Goal: Information Seeking & Learning: Check status

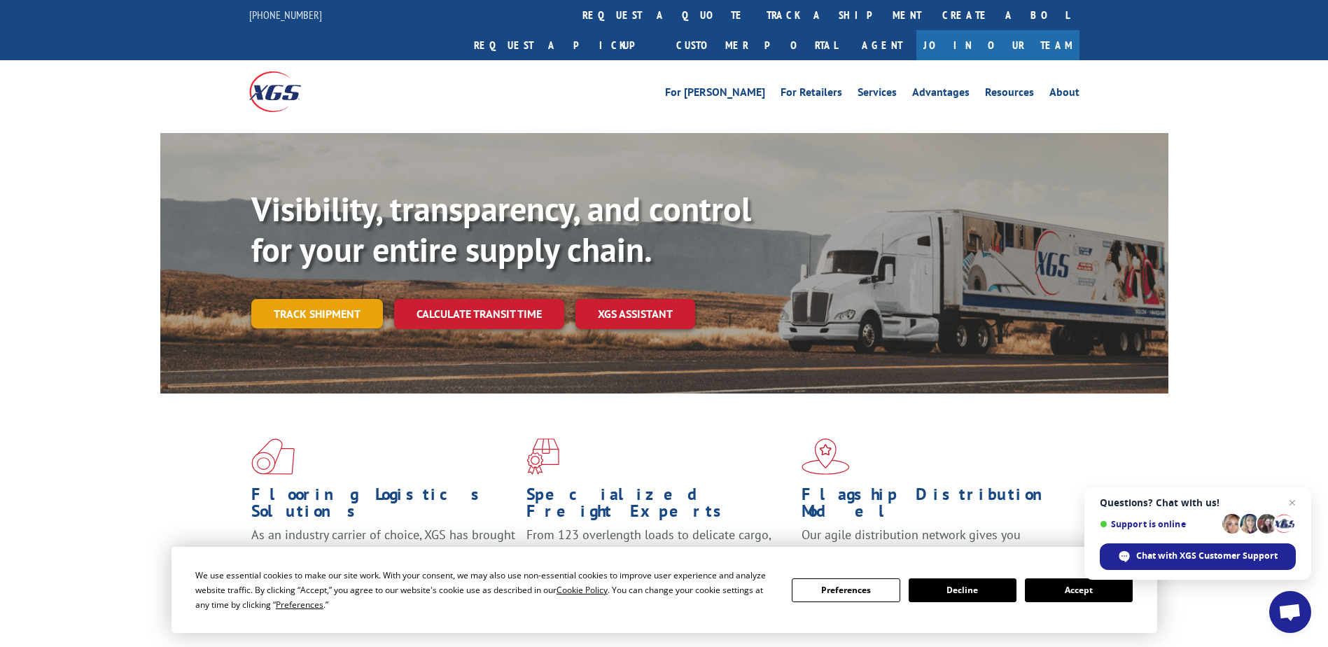
click at [312, 299] on link "Track shipment" at bounding box center [317, 313] width 132 height 29
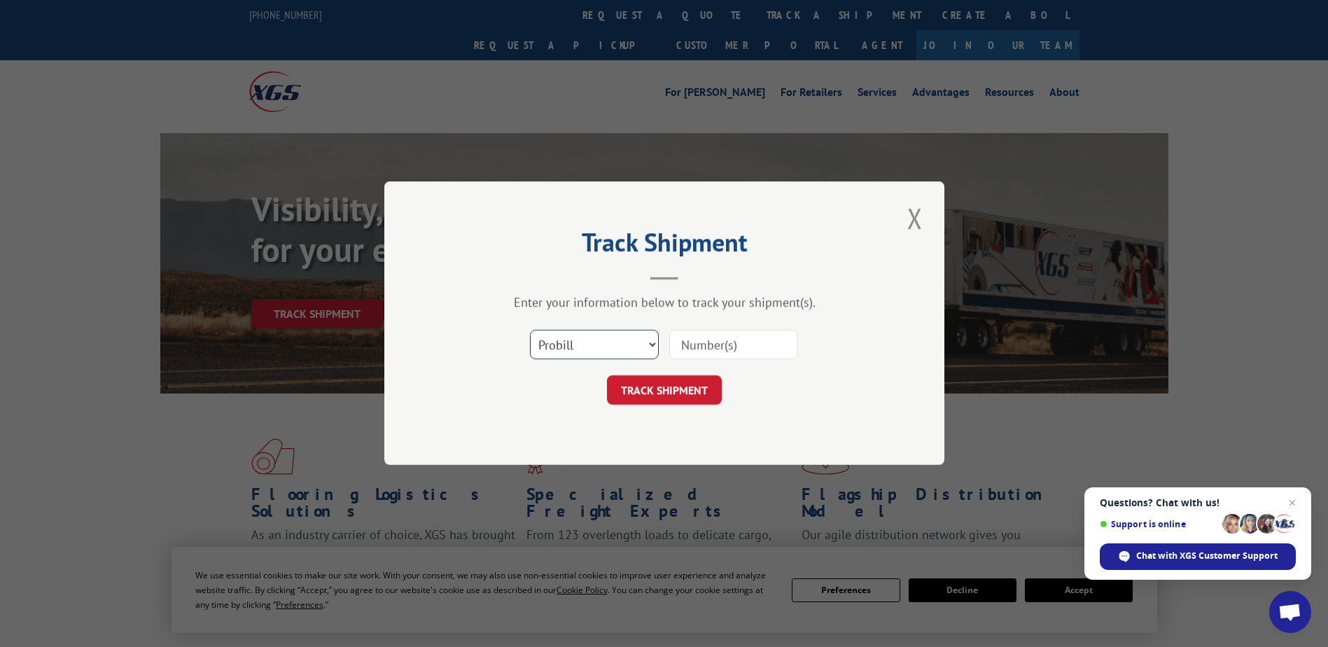
click at [557, 343] on select "Select category... Probill BOL PO" at bounding box center [594, 344] width 129 height 29
select select "bol"
click at [530, 330] on select "Select category... Probill BOL PO" at bounding box center [594, 344] width 129 height 29
click at [748, 347] on input at bounding box center [733, 344] width 129 height 29
type input "866723"
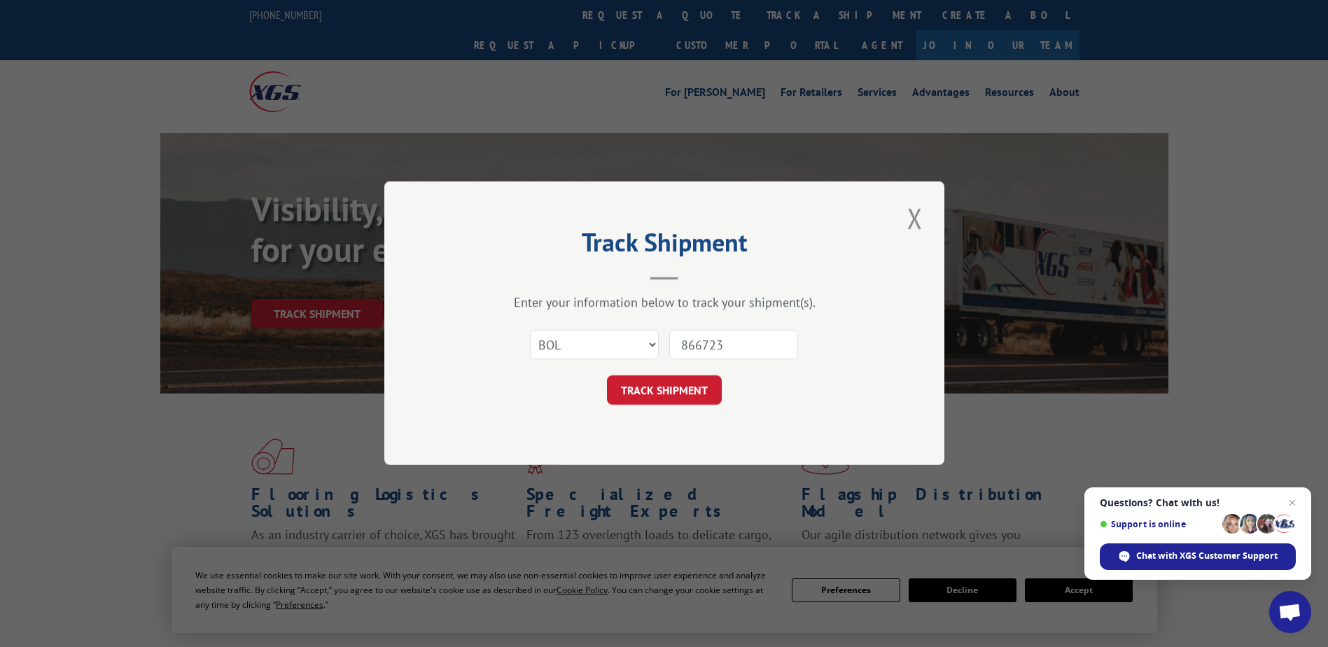
drag, startPoint x: 667, startPoint y: 393, endPoint x: 700, endPoint y: 416, distance: 40.8
click at [667, 393] on button "TRACK SHIPMENT" at bounding box center [664, 390] width 115 height 29
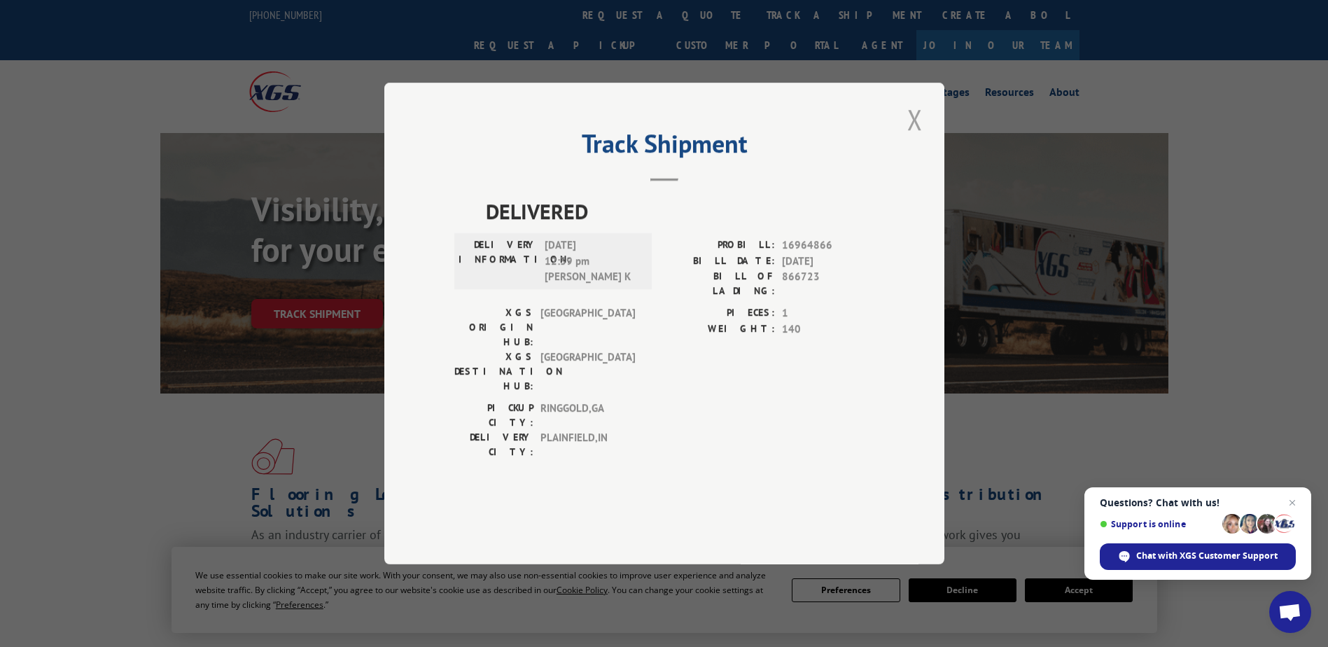
click at [916, 139] on button "Close modal" at bounding box center [915, 119] width 24 height 39
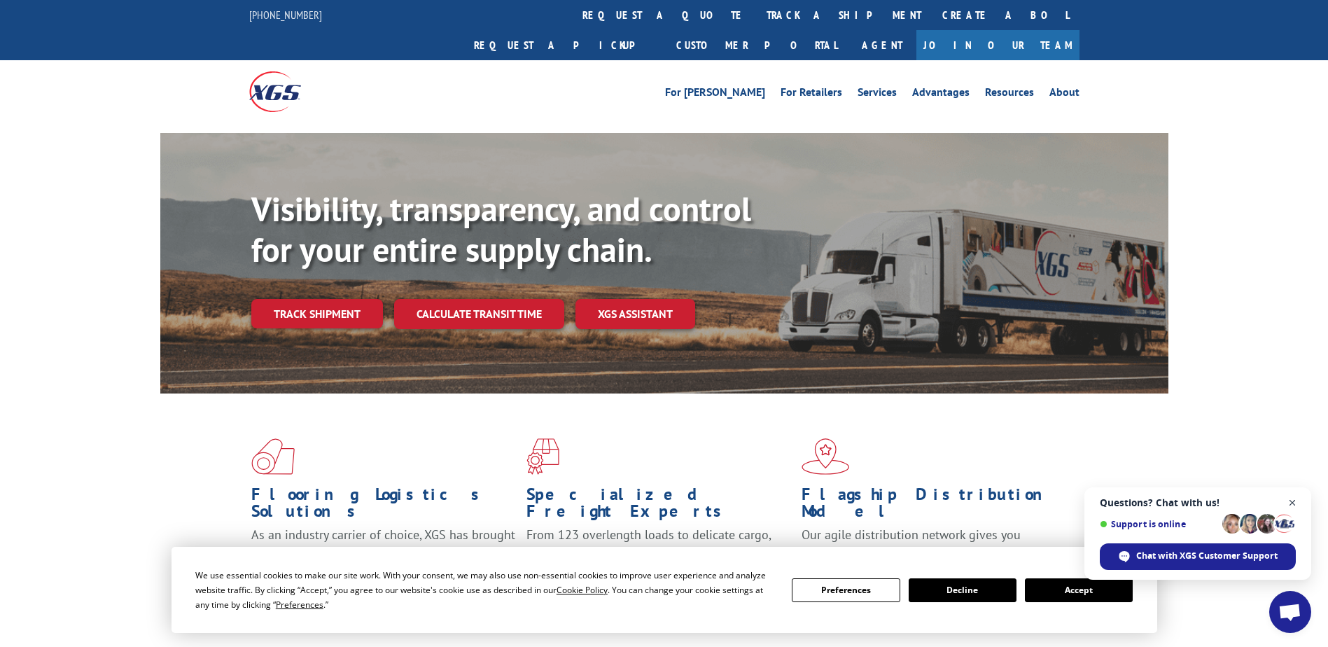
click at [1293, 501] on span "Open chat" at bounding box center [1293, 503] width 18 height 18
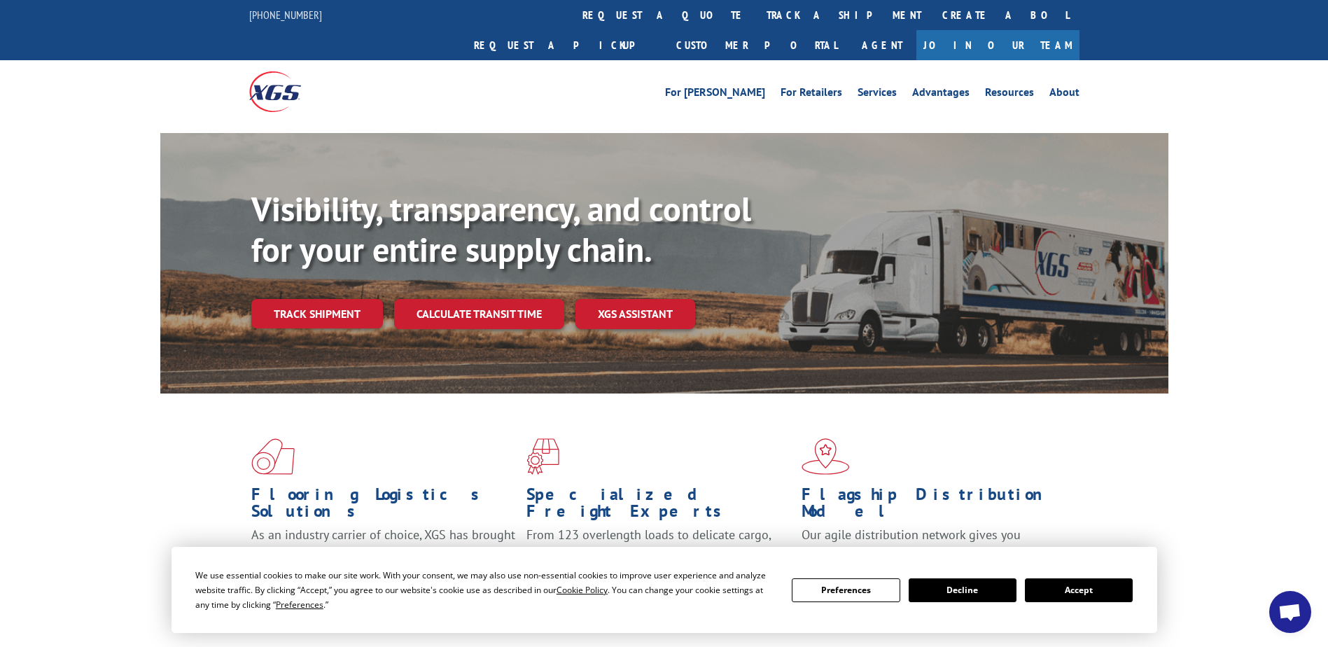
click at [1254, 584] on div "Flooring Logistics Solutions As an industry carrier of choice, XGS has brought …" at bounding box center [664, 533] width 1328 height 281
click at [322, 299] on link "Track shipment" at bounding box center [317, 313] width 132 height 29
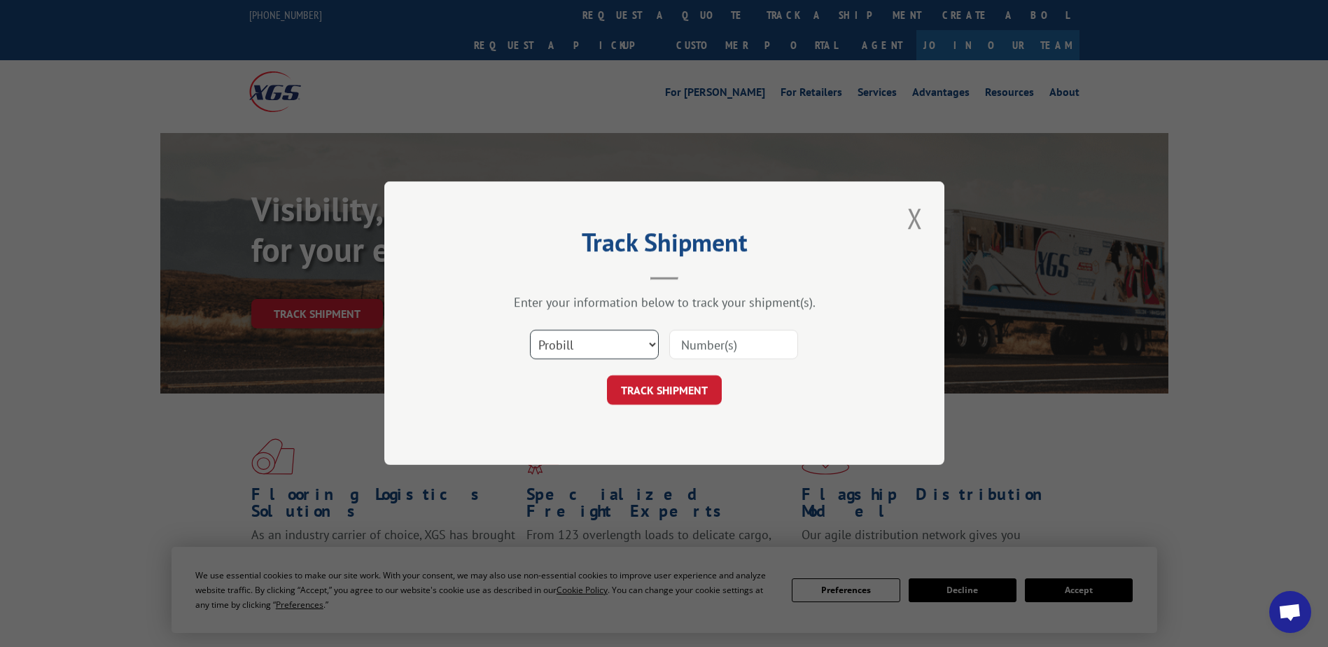
click at [578, 335] on select "Select category... Probill BOL PO" at bounding box center [594, 344] width 129 height 29
select select "bol"
click at [530, 330] on select "Select category... Probill BOL PO" at bounding box center [594, 344] width 129 height 29
click at [737, 352] on input at bounding box center [733, 344] width 129 height 29
type input "866723"
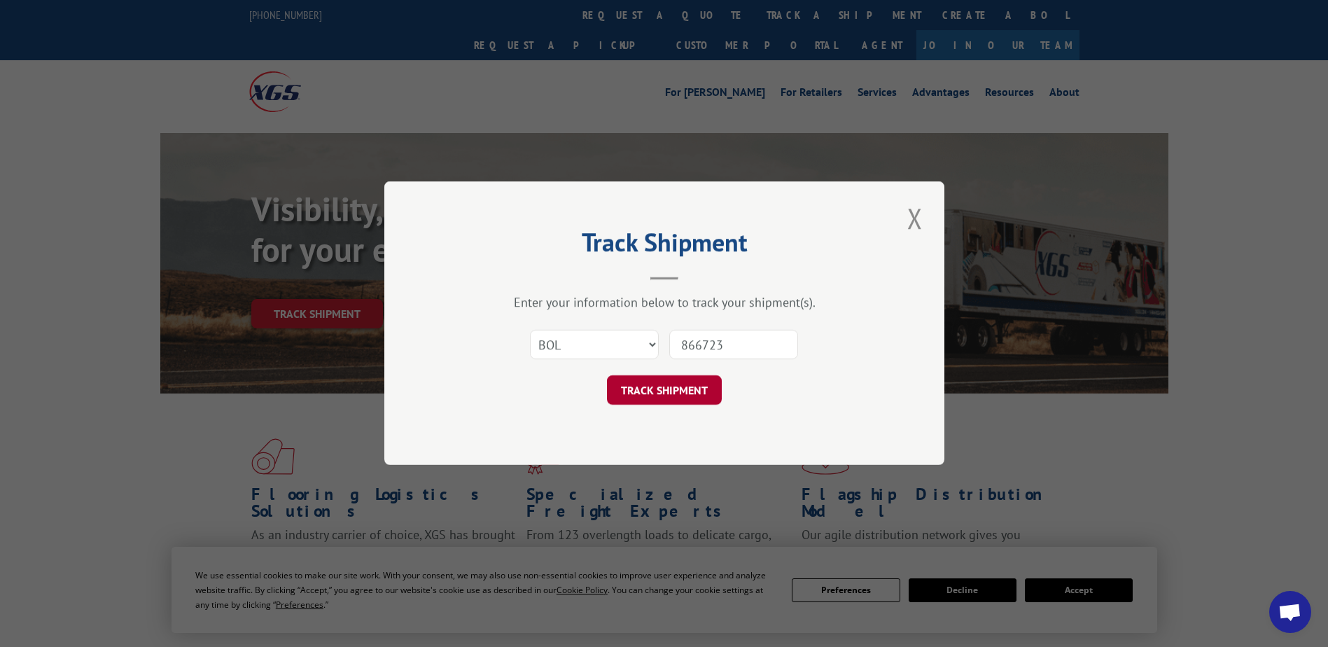
click at [697, 393] on button "TRACK SHIPMENT" at bounding box center [664, 390] width 115 height 29
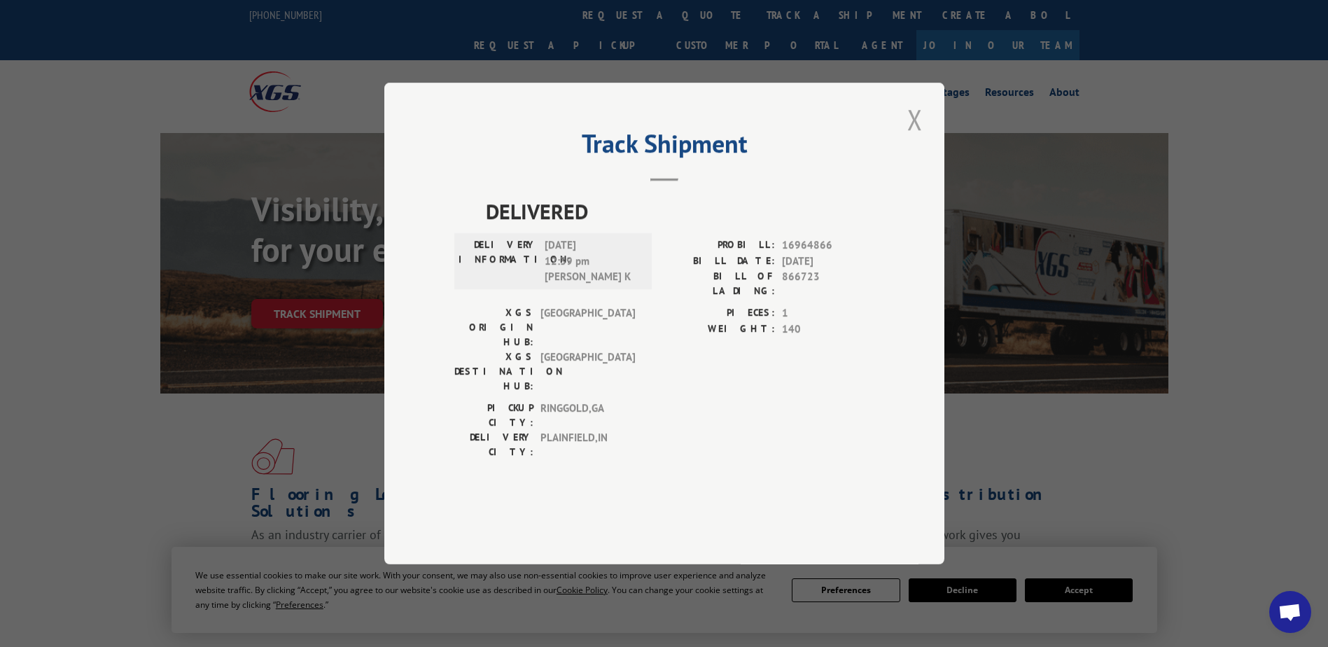
click at [915, 139] on button "Close modal" at bounding box center [915, 119] width 24 height 39
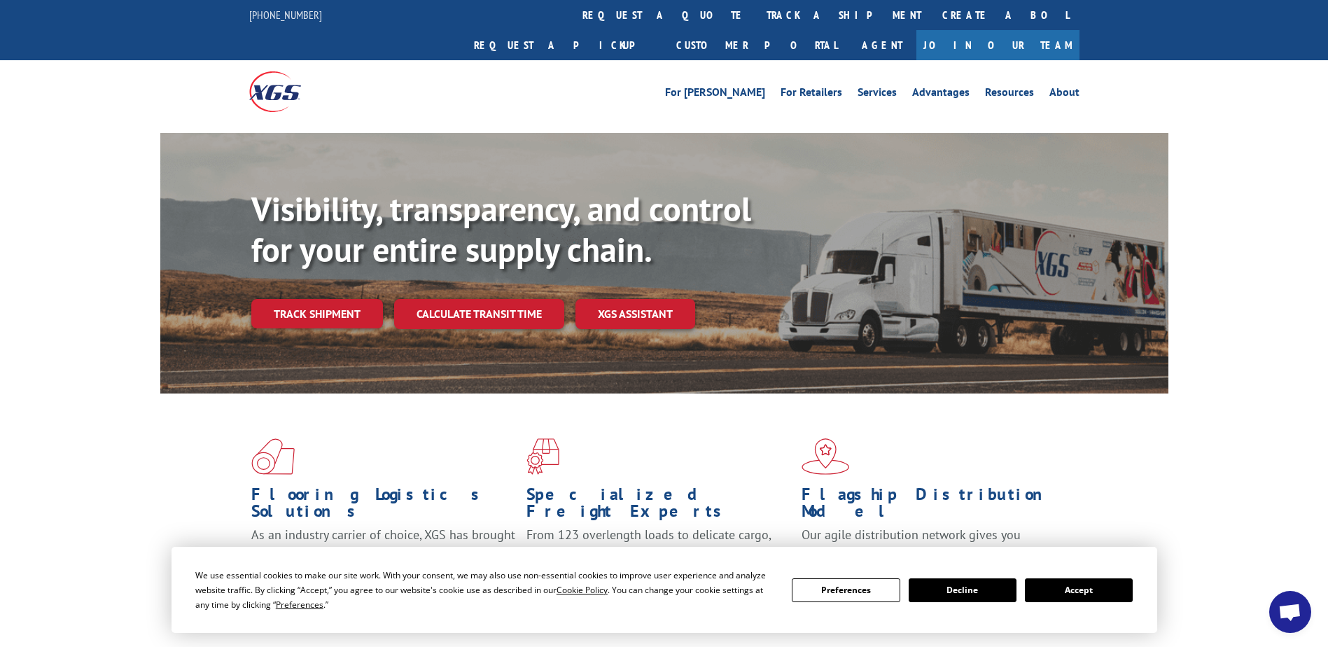
click at [1172, 487] on div "Flooring Logistics Solutions As an industry carrier of choice, XGS has brought …" at bounding box center [664, 533] width 1328 height 281
